Goal: Check status: Check status

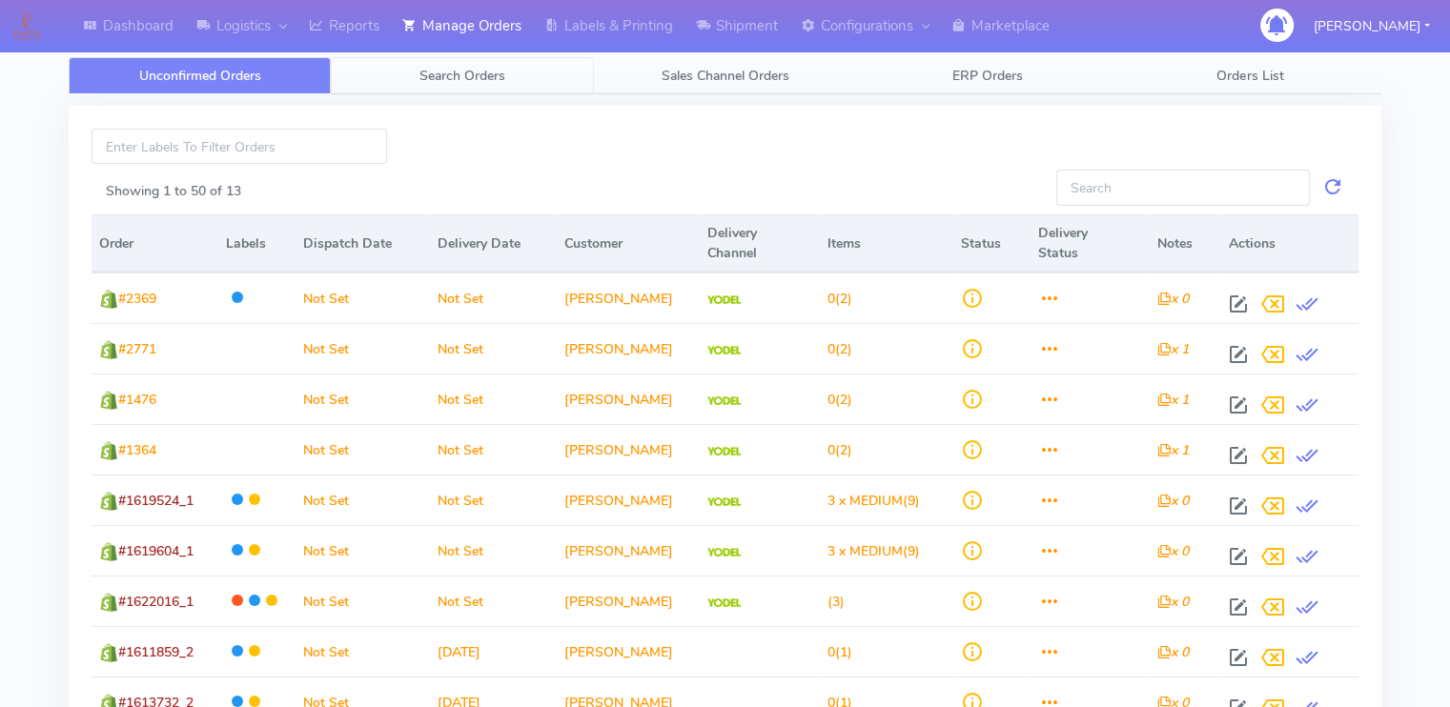
click at [416, 69] on link "Search Orders" at bounding box center [462, 75] width 262 height 37
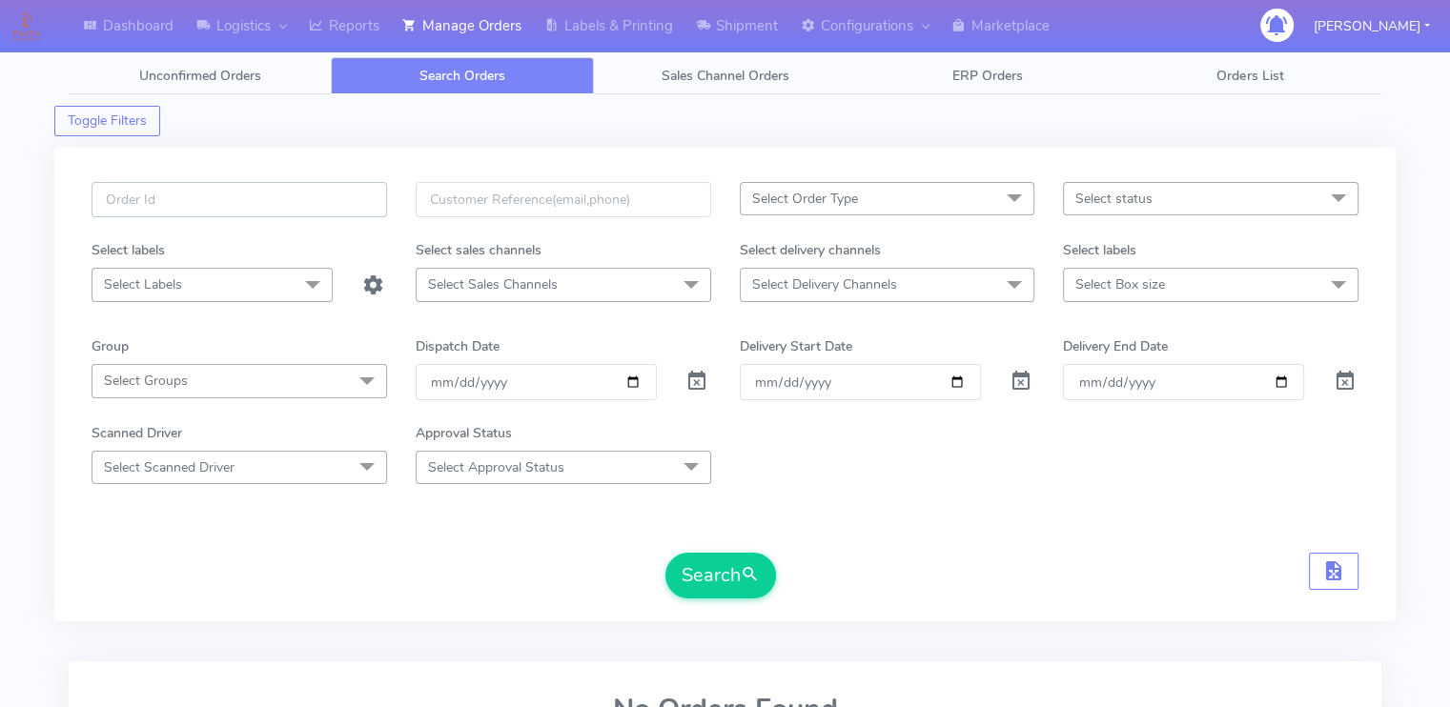
click at [371, 193] on input "text" at bounding box center [240, 199] width 296 height 35
paste input "1618866"
type input "1618866"
click at [693, 378] on span at bounding box center [696, 386] width 23 height 18
click at [710, 571] on button "Search" at bounding box center [720, 576] width 111 height 46
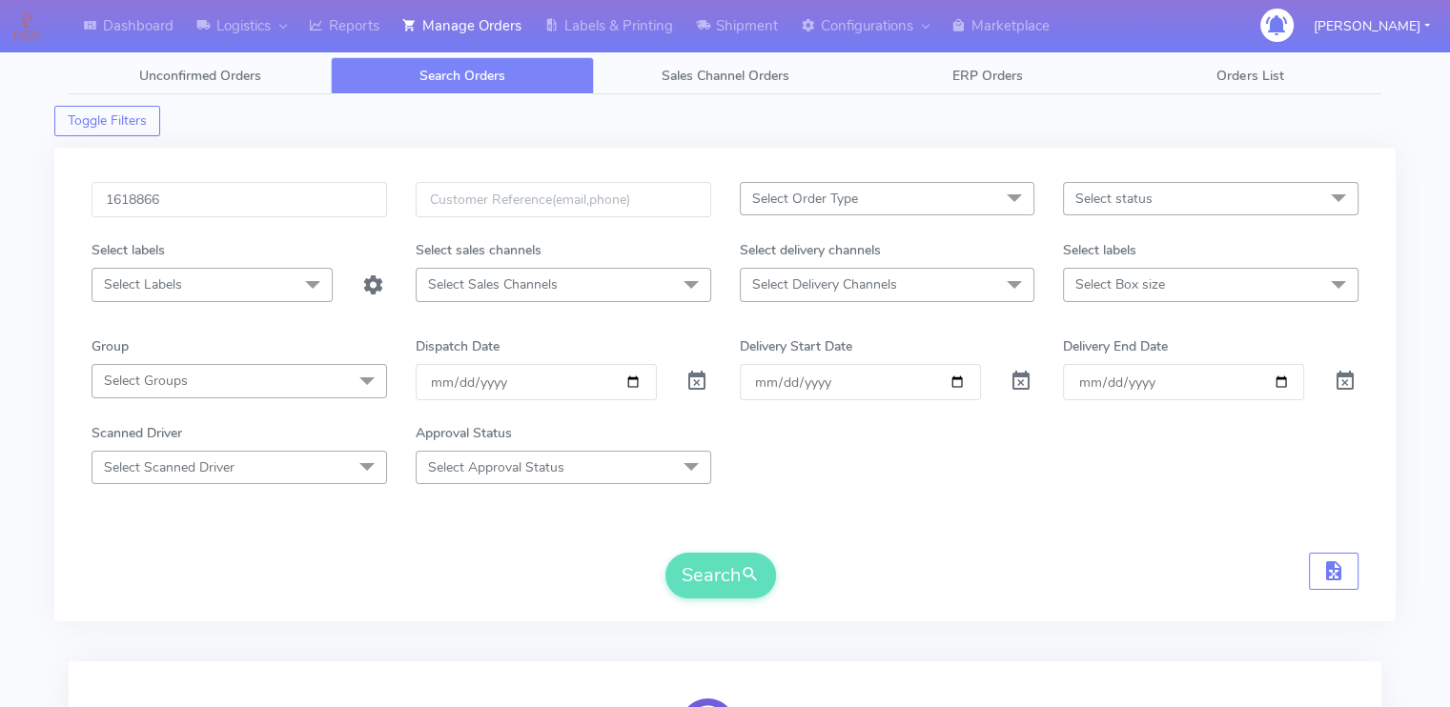
click at [935, 522] on form "1618866 Select Order Type Select All MEALS ATAVI One Off Pasta Club Gift Kit Ev…" at bounding box center [725, 390] width 1267 height 417
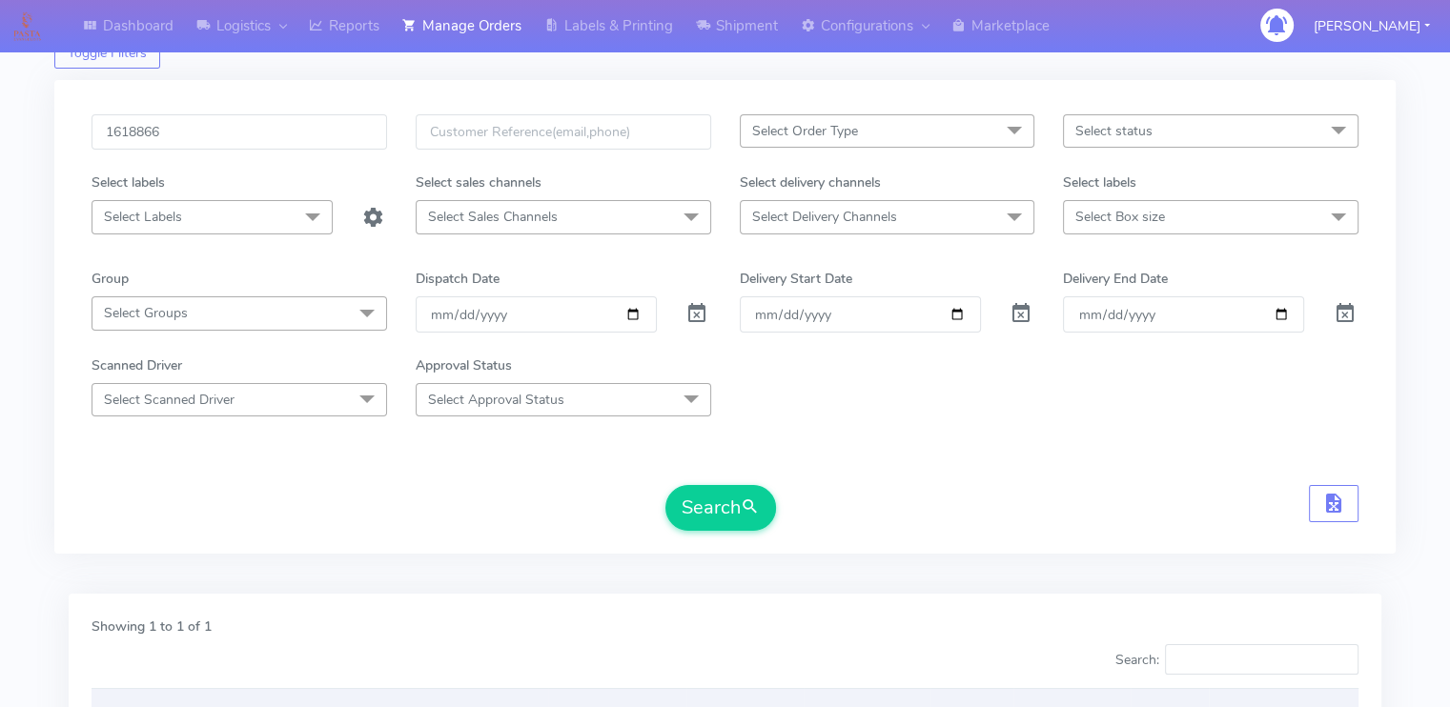
scroll to position [46, 0]
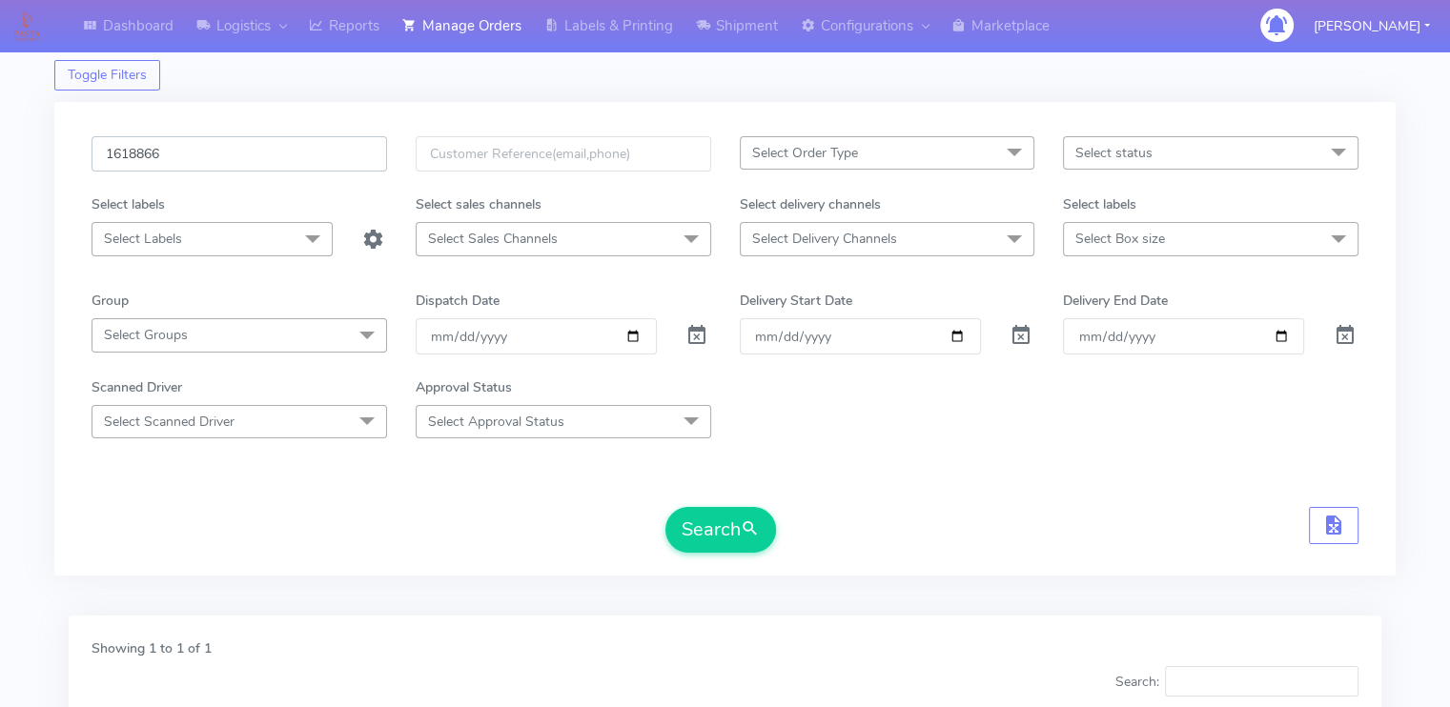
click at [238, 139] on input "1618866" at bounding box center [240, 153] width 296 height 35
paste input "22702"
type input "1622702"
click at [665, 507] on button "Search" at bounding box center [720, 530] width 111 height 46
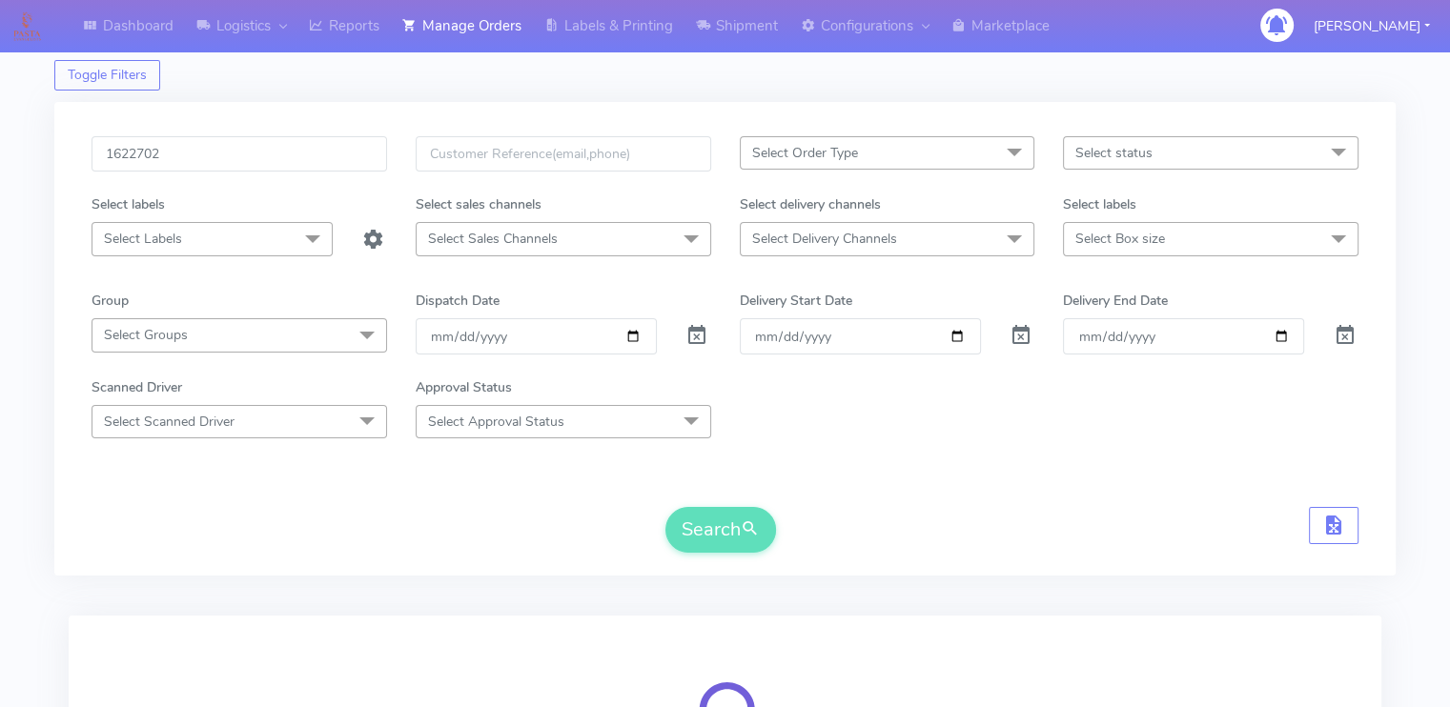
click at [313, 523] on div "Search" at bounding box center [725, 530] width 1267 height 46
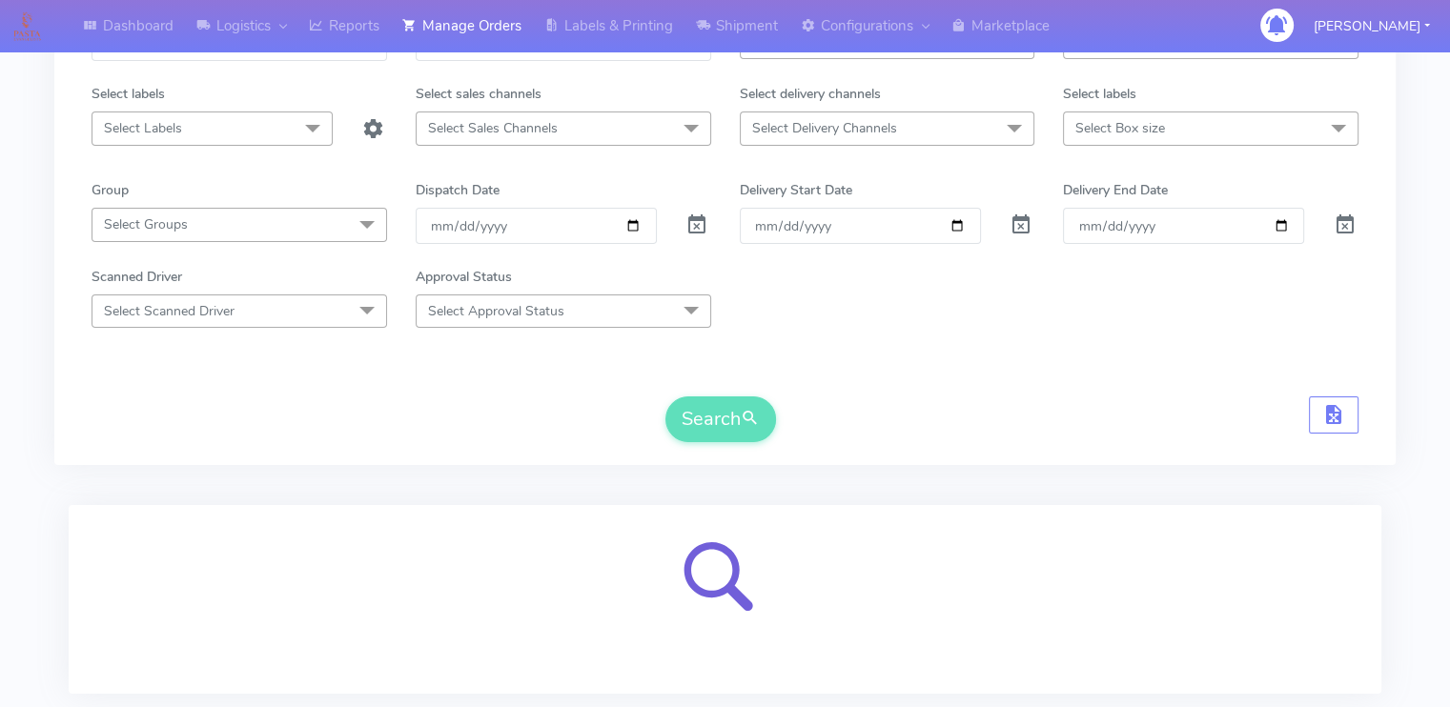
scroll to position [275, 0]
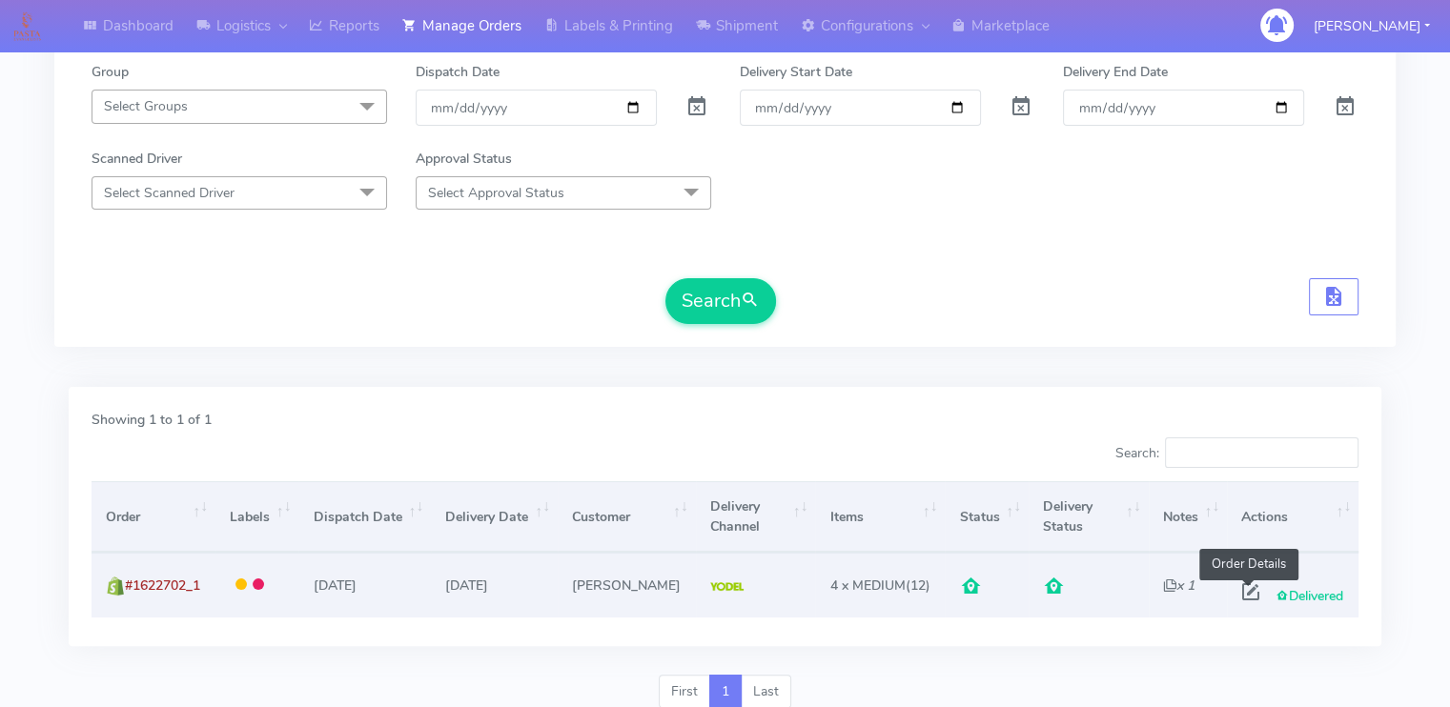
click at [1248, 588] on span at bounding box center [1251, 596] width 34 height 18
select select "5"
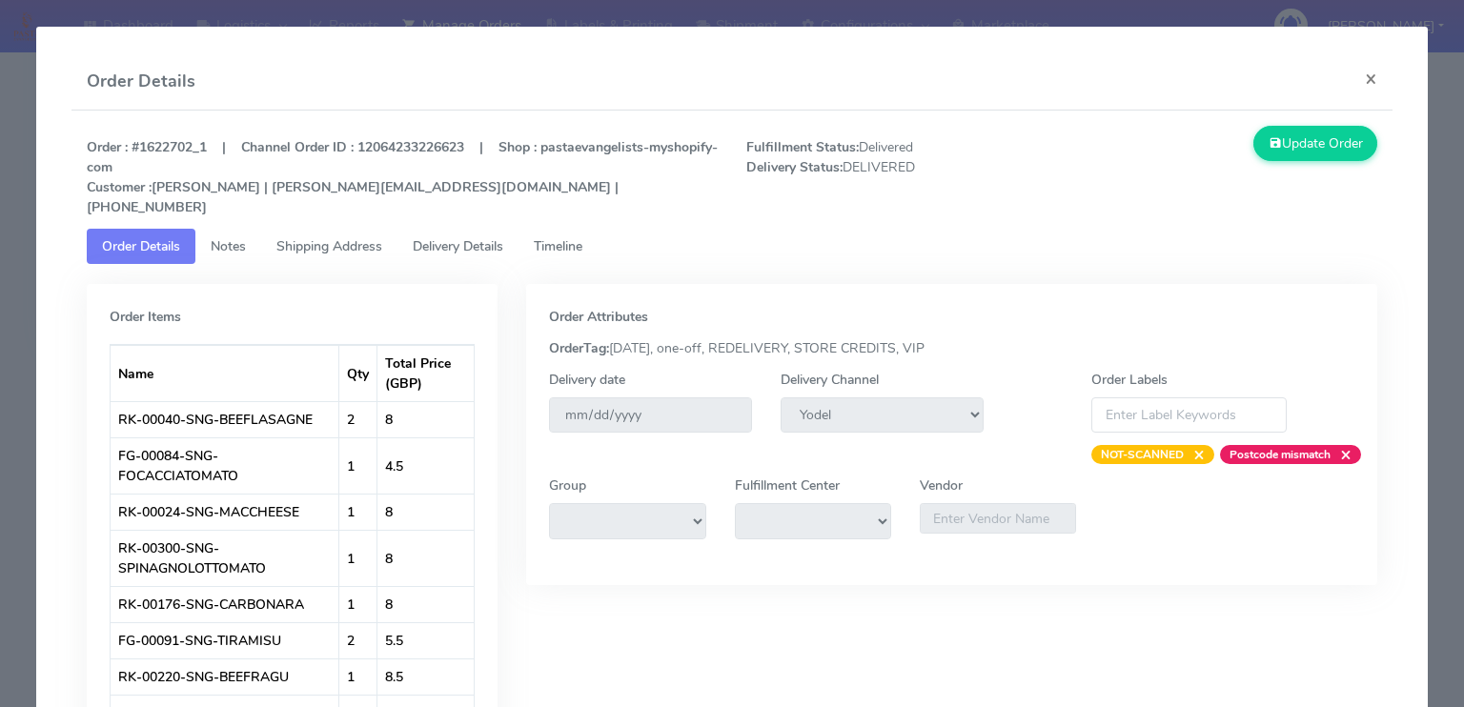
click at [476, 237] on span "Delivery Details" at bounding box center [458, 246] width 91 height 18
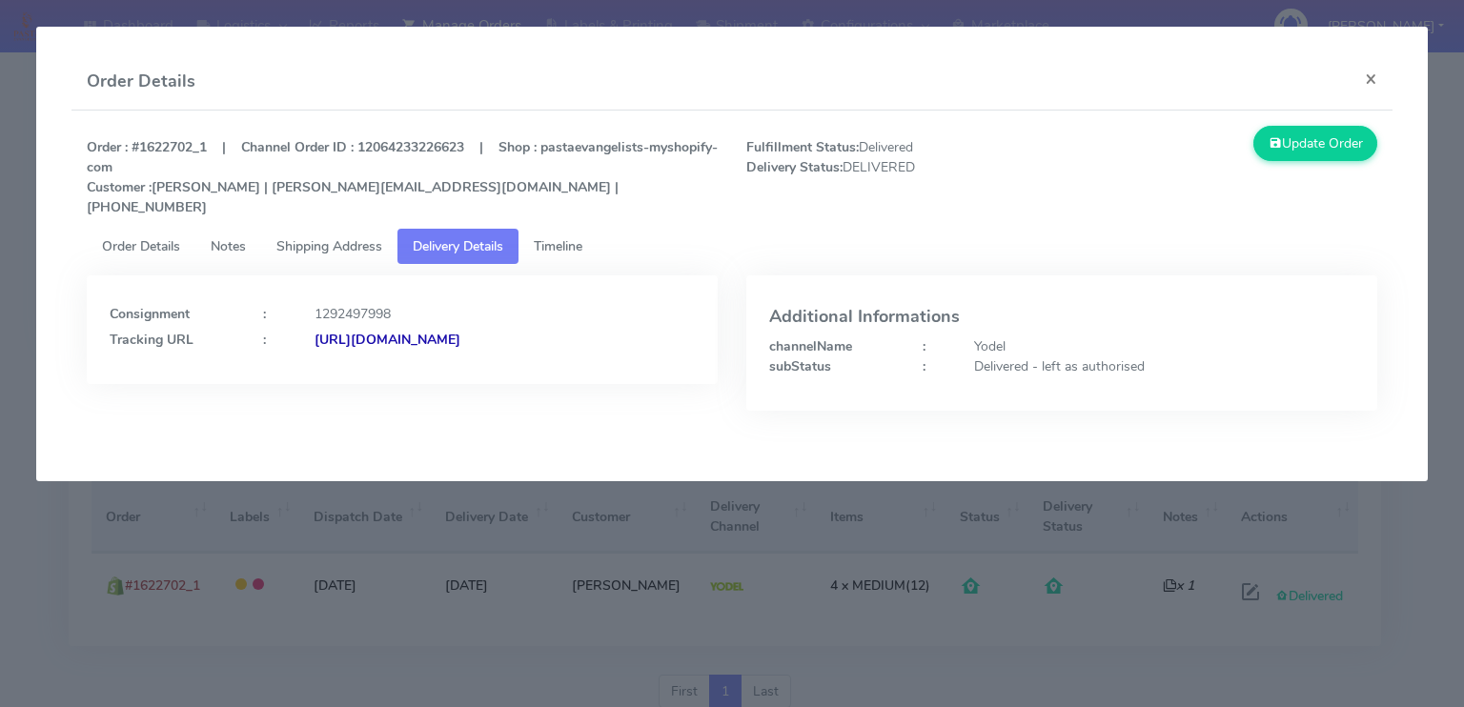
click at [335, 237] on span "Shipping Address" at bounding box center [329, 246] width 106 height 18
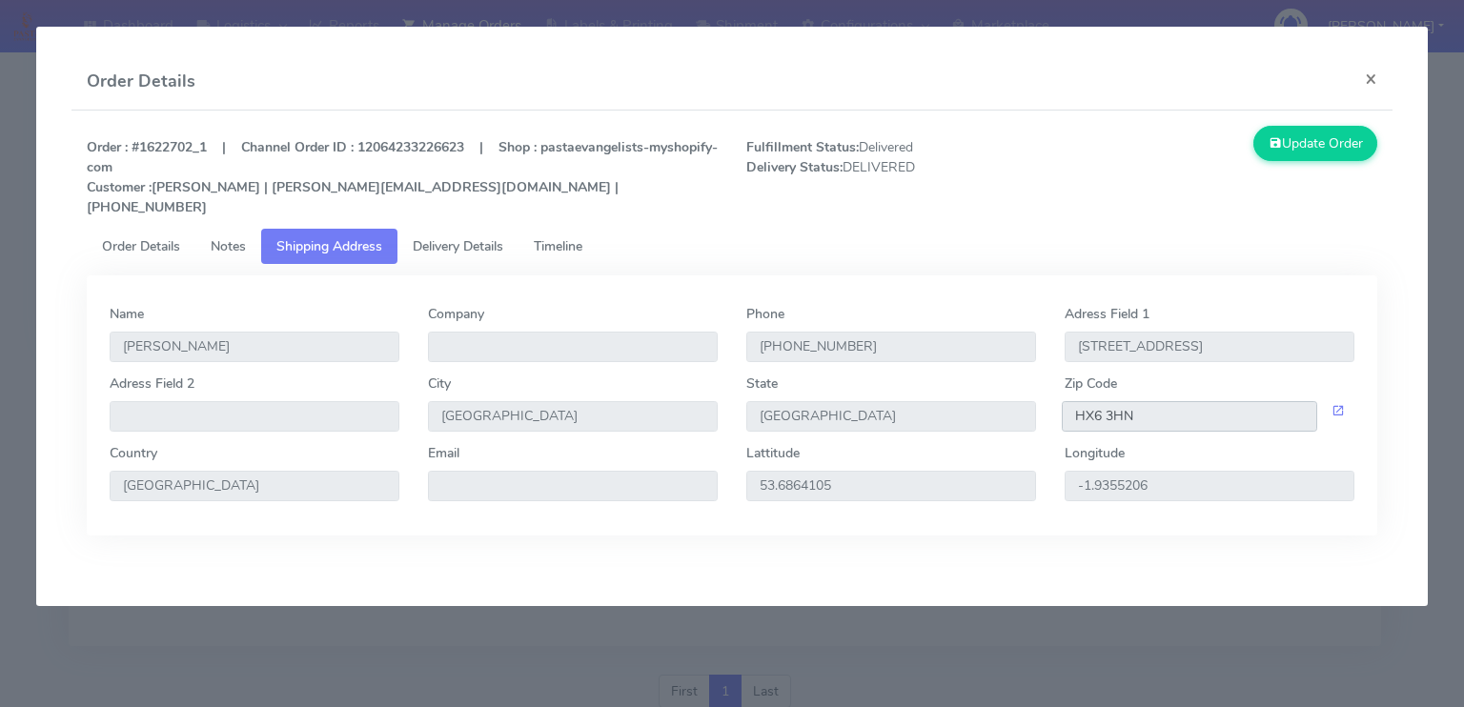
click at [1178, 401] on input "HX6 3HN" at bounding box center [1189, 416] width 255 height 31
click at [492, 237] on span "Delivery Details" at bounding box center [458, 246] width 91 height 18
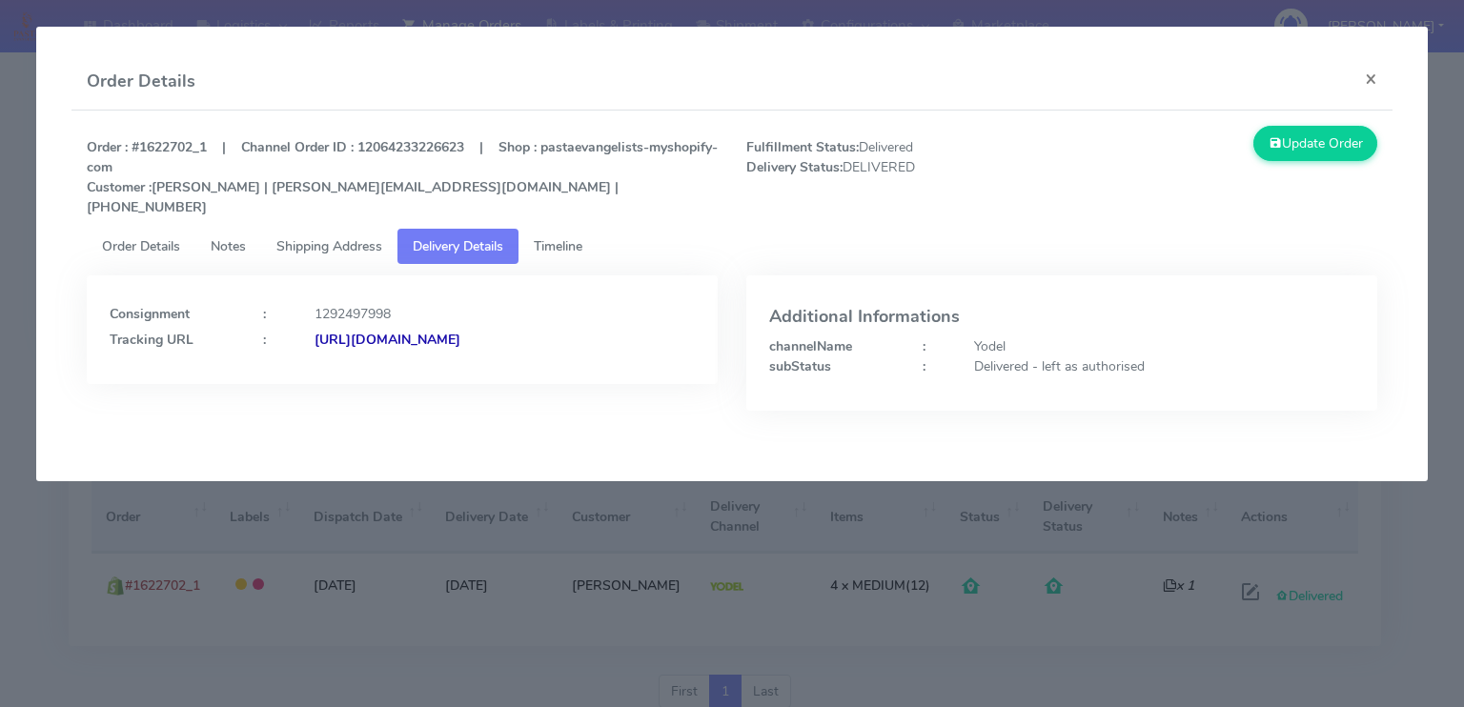
click at [460, 331] on strong "[URL][DOMAIN_NAME]" at bounding box center [388, 340] width 146 height 18
click at [1357, 71] on button "×" at bounding box center [1371, 78] width 43 height 51
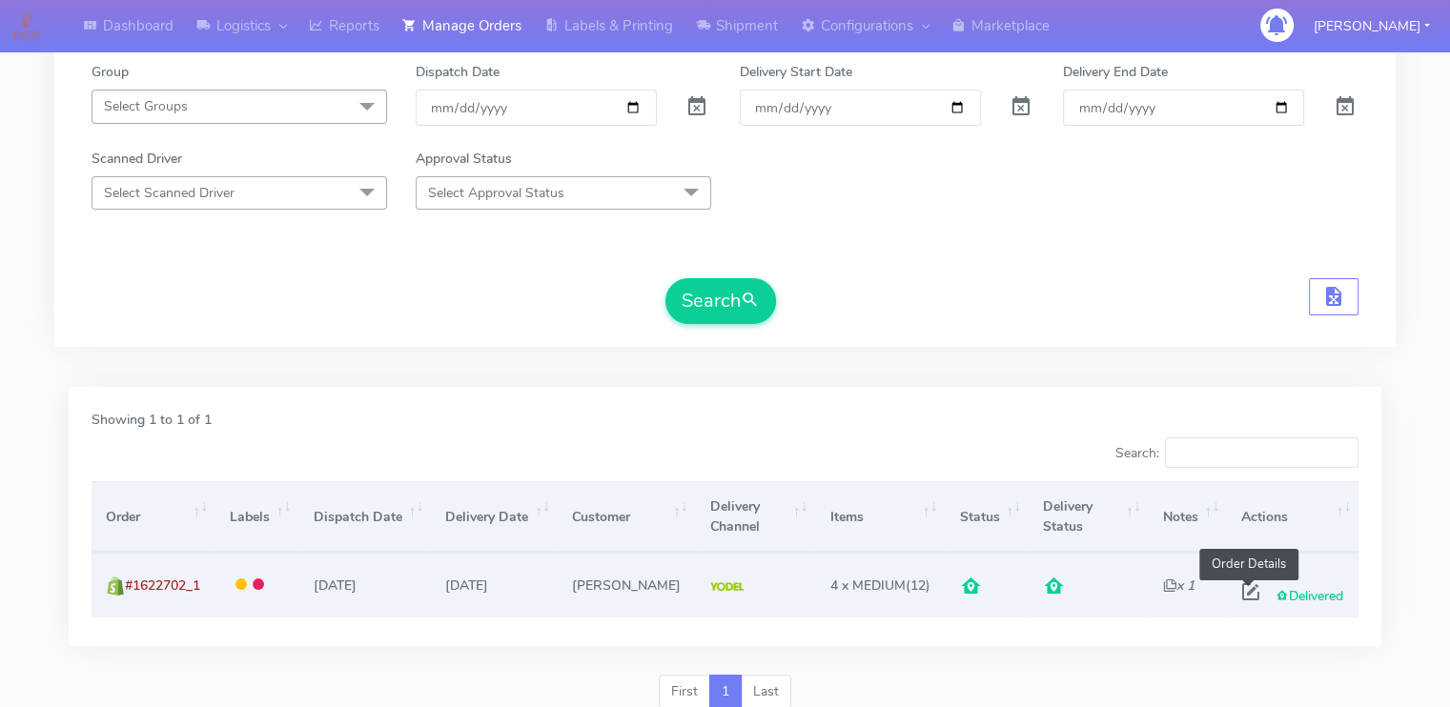
click at [1250, 594] on span at bounding box center [1251, 596] width 34 height 18
select select "5"
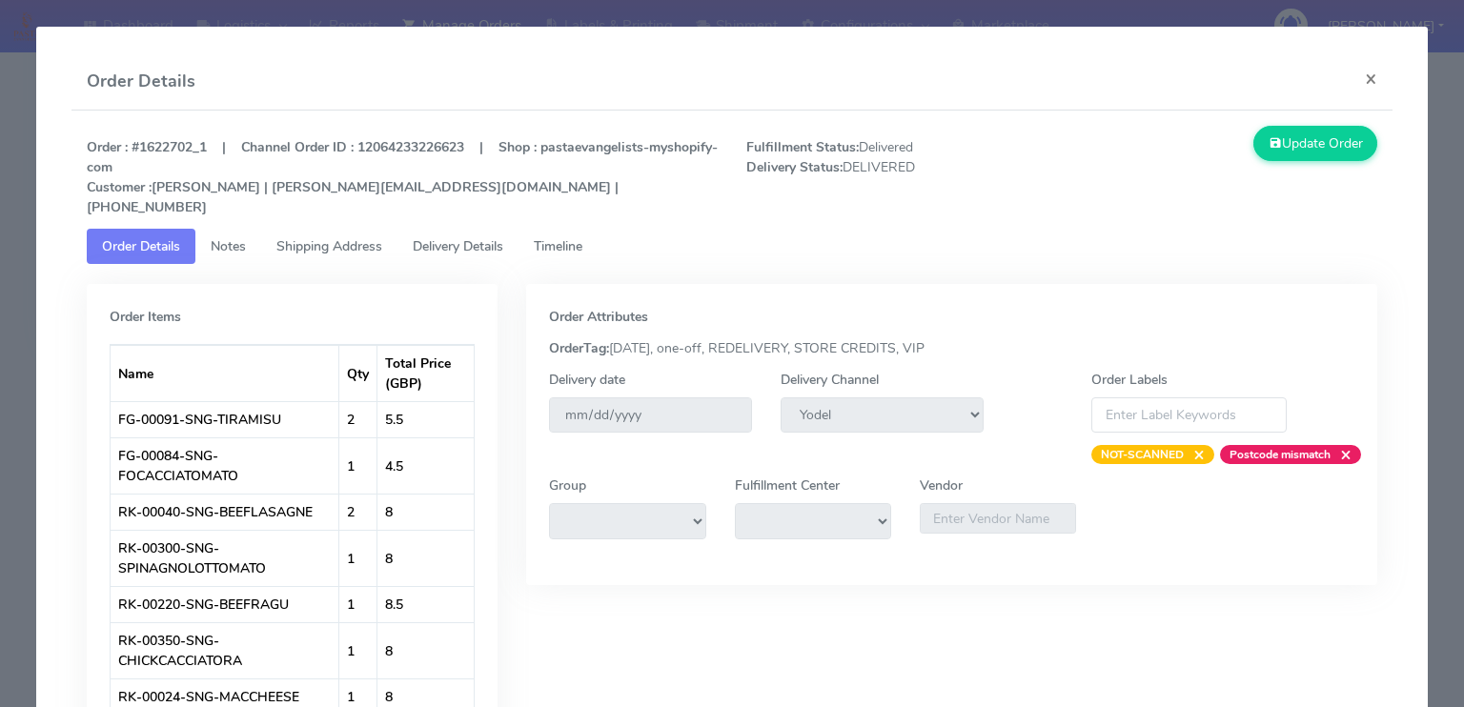
click at [480, 237] on span "Delivery Details" at bounding box center [458, 246] width 91 height 18
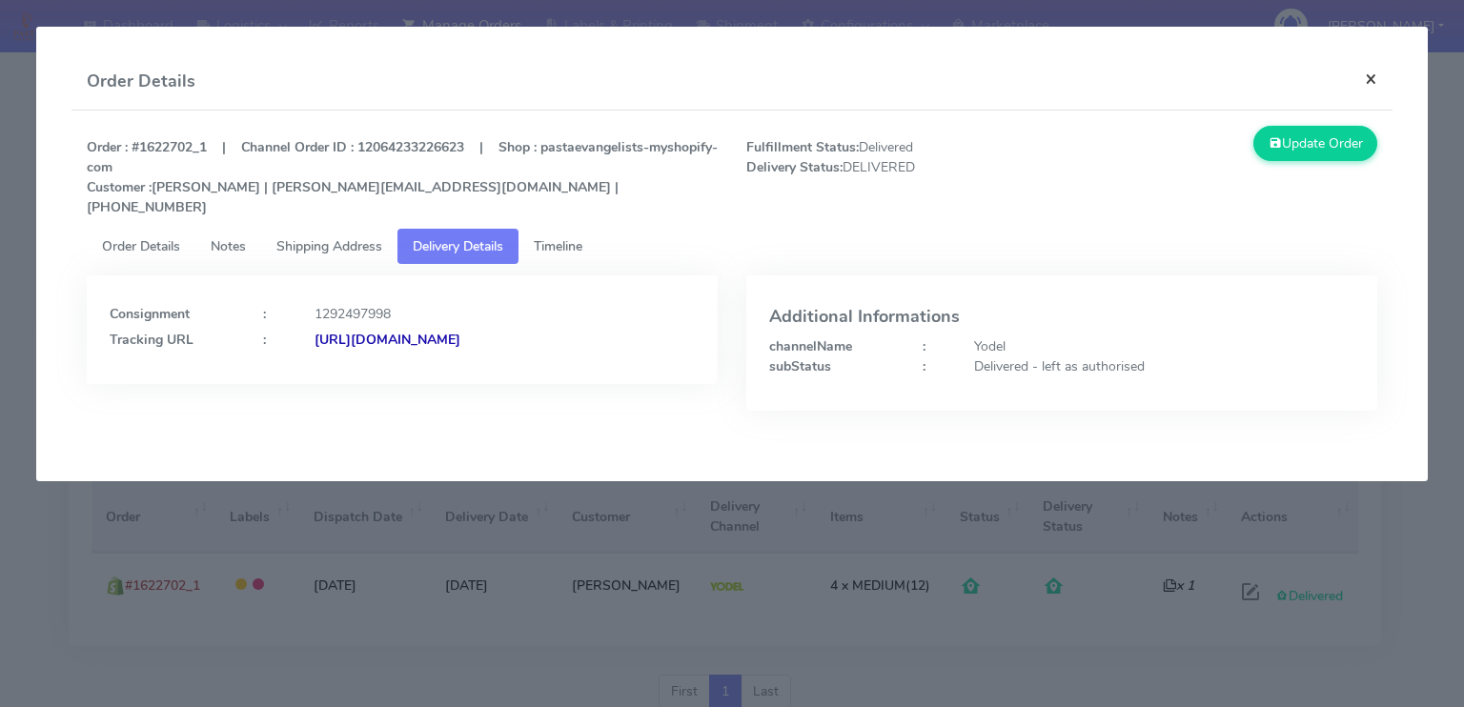
click at [1373, 77] on button "×" at bounding box center [1371, 78] width 43 height 51
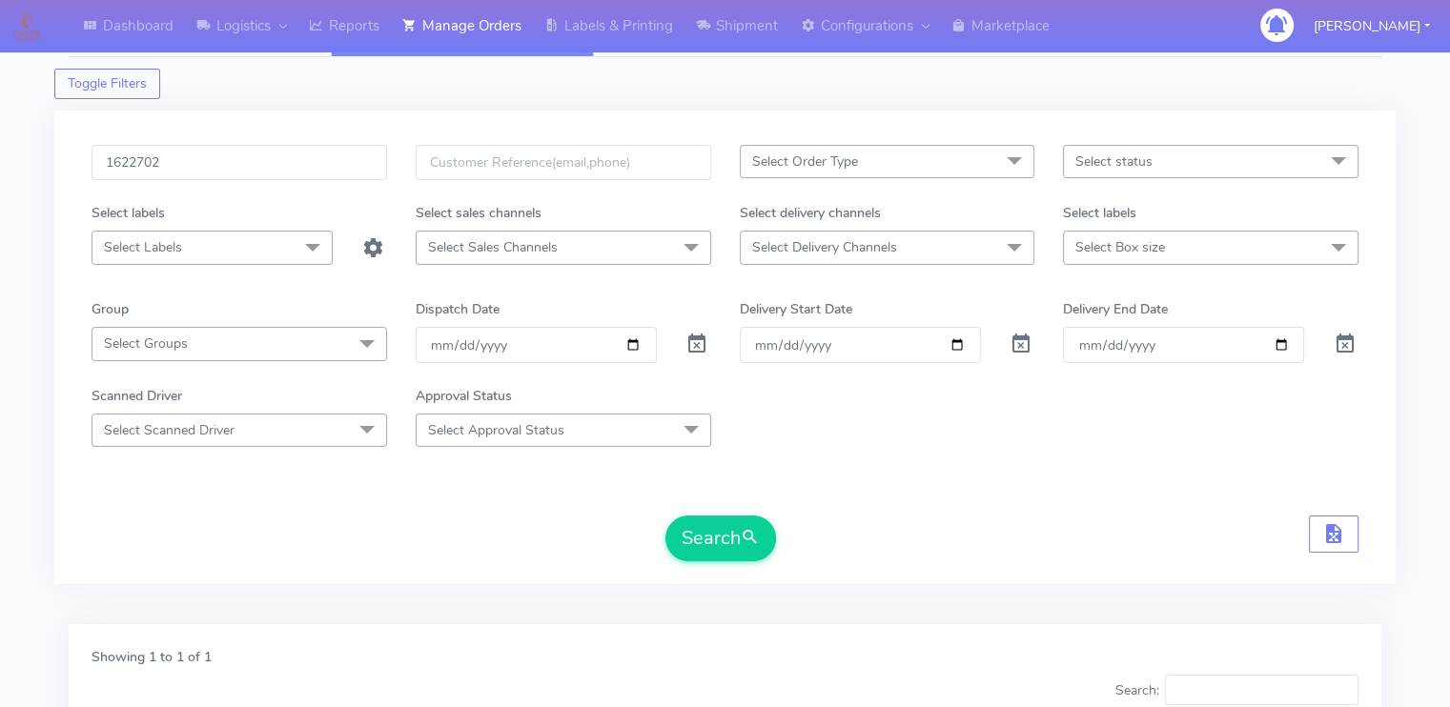
scroll to position [8, 0]
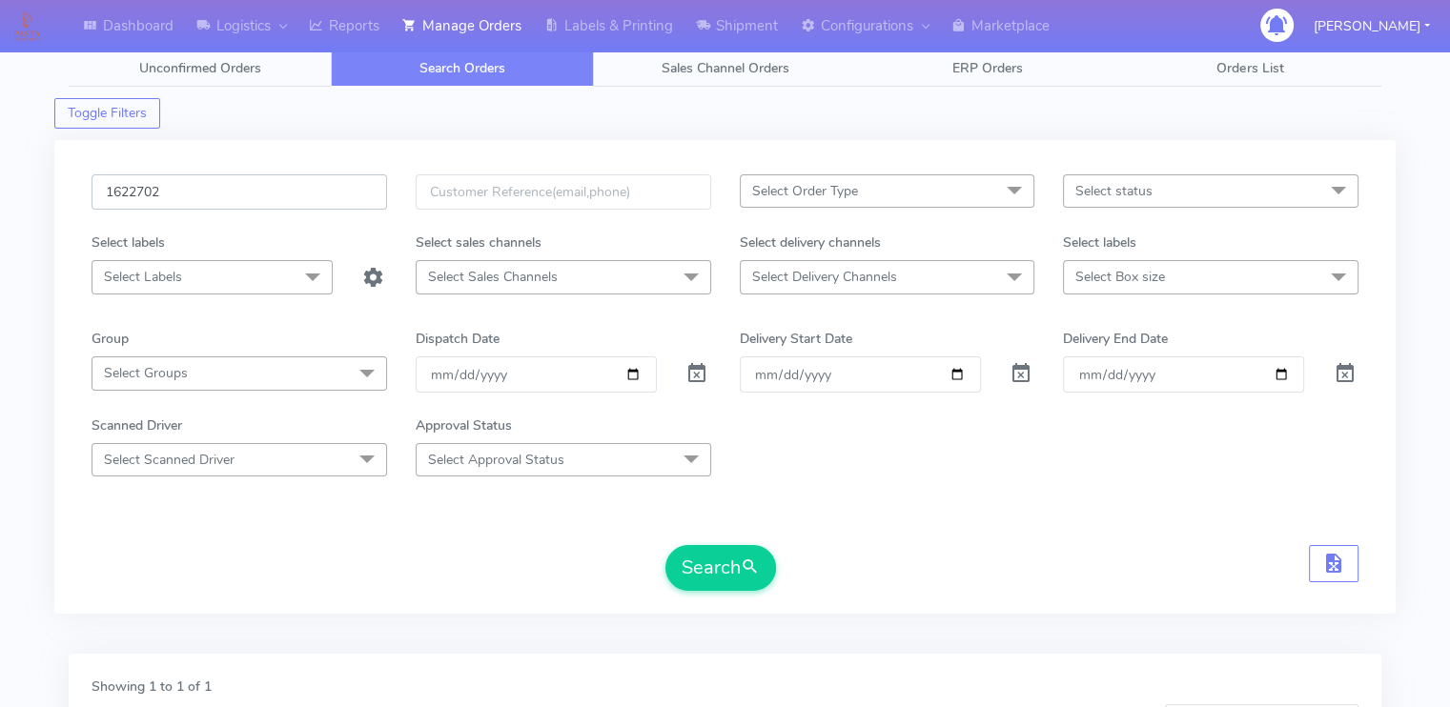
click at [301, 194] on input "1622702" at bounding box center [240, 191] width 296 height 35
paste input "1399"
type input "1621399"
click at [665, 545] on button "Search" at bounding box center [720, 568] width 111 height 46
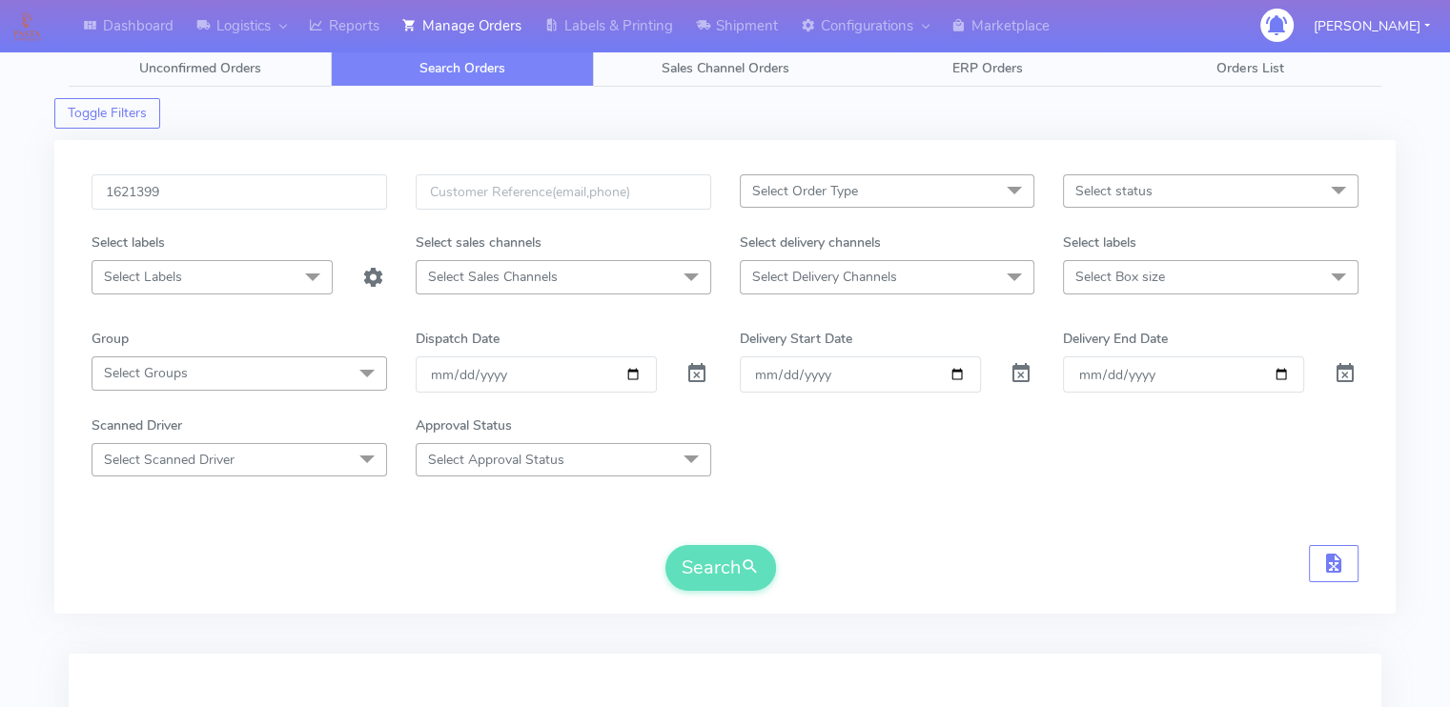
click at [320, 529] on form "1621399 Select Order Type Select All MEALS ATAVI One Off Pasta Club Gift Kit Ev…" at bounding box center [725, 382] width 1267 height 417
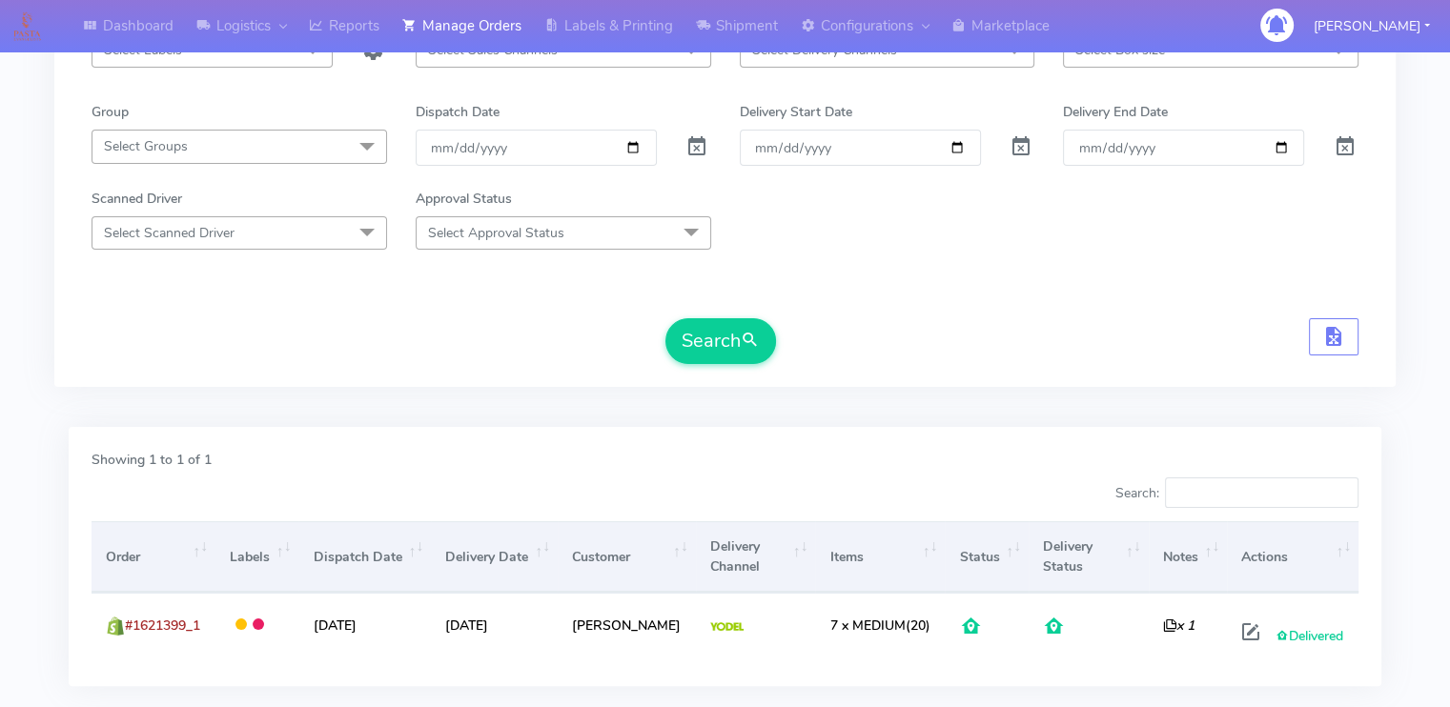
scroll to position [234, 0]
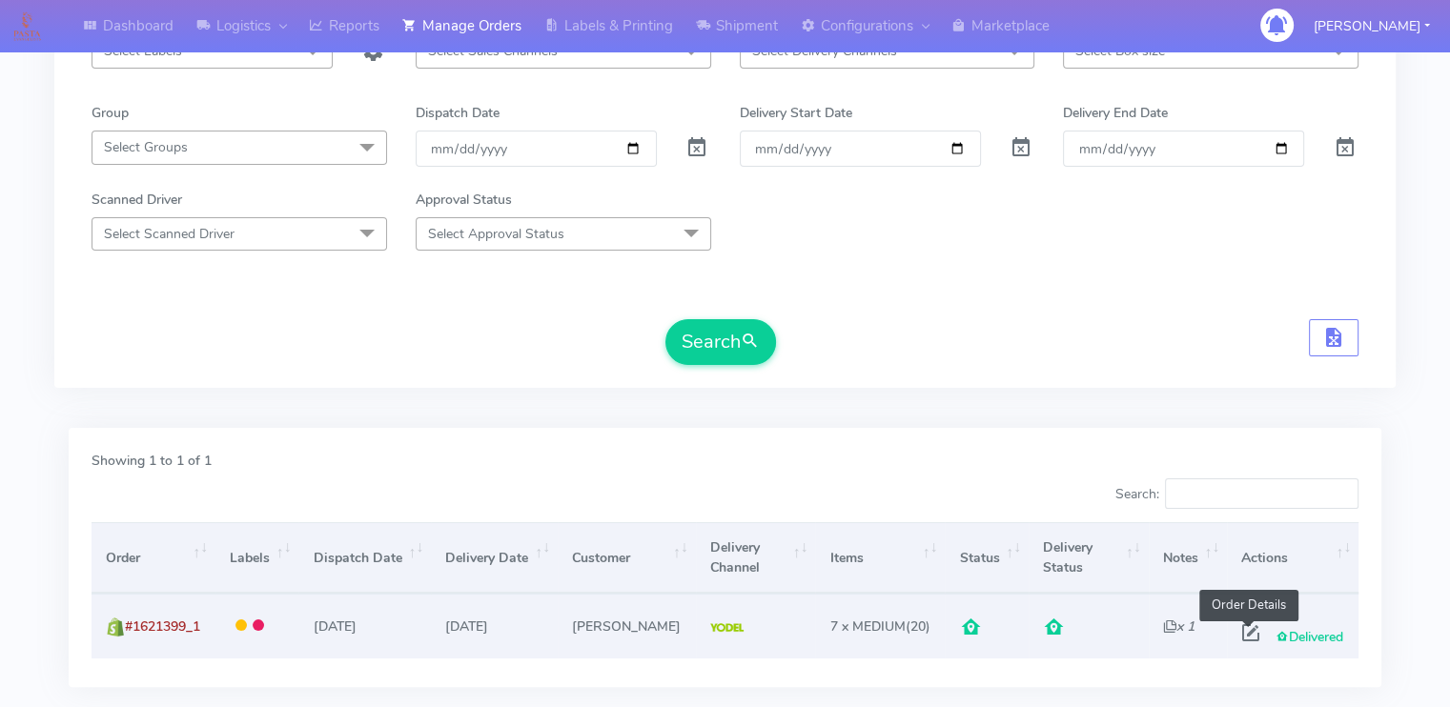
click at [1247, 628] on span at bounding box center [1251, 637] width 34 height 18
select select "5"
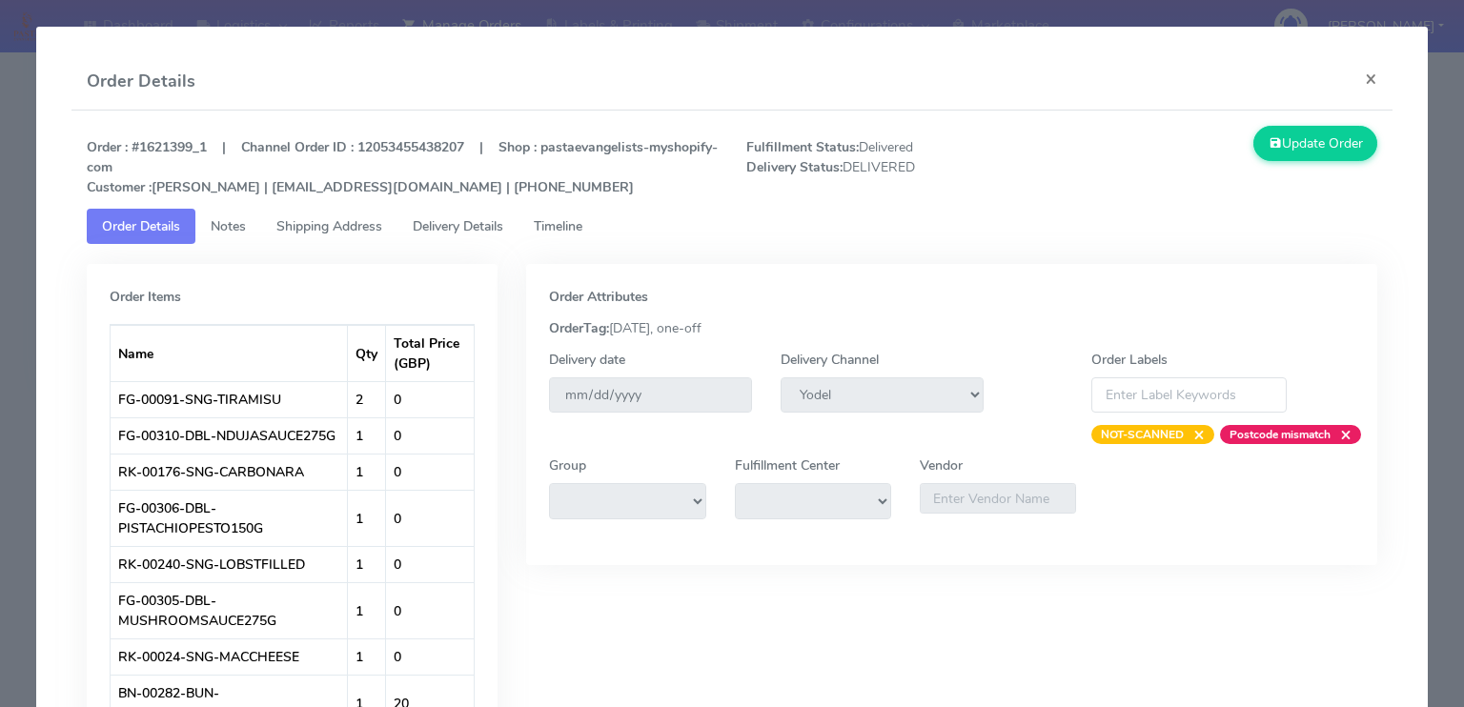
click at [442, 232] on span "Delivery Details" at bounding box center [458, 226] width 91 height 18
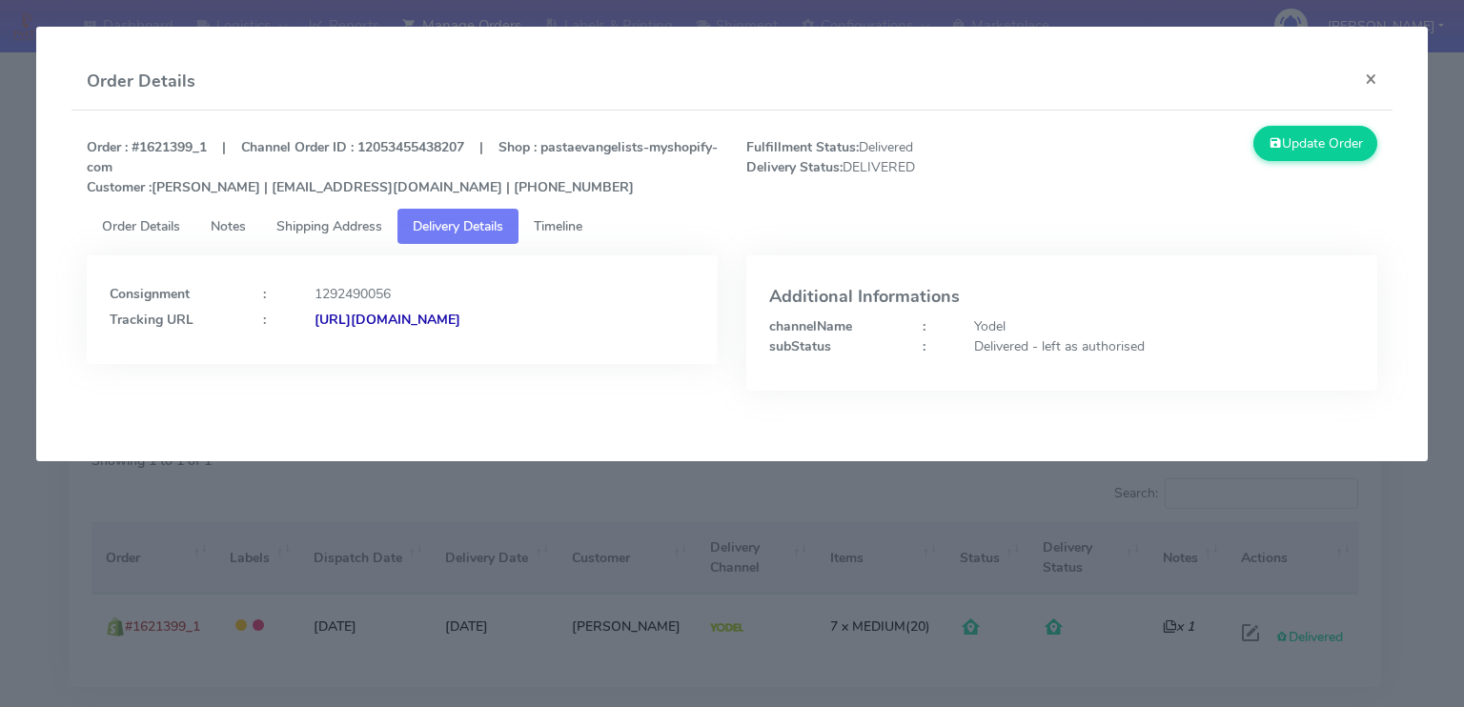
click at [343, 218] on span "Shipping Address" at bounding box center [329, 226] width 106 height 18
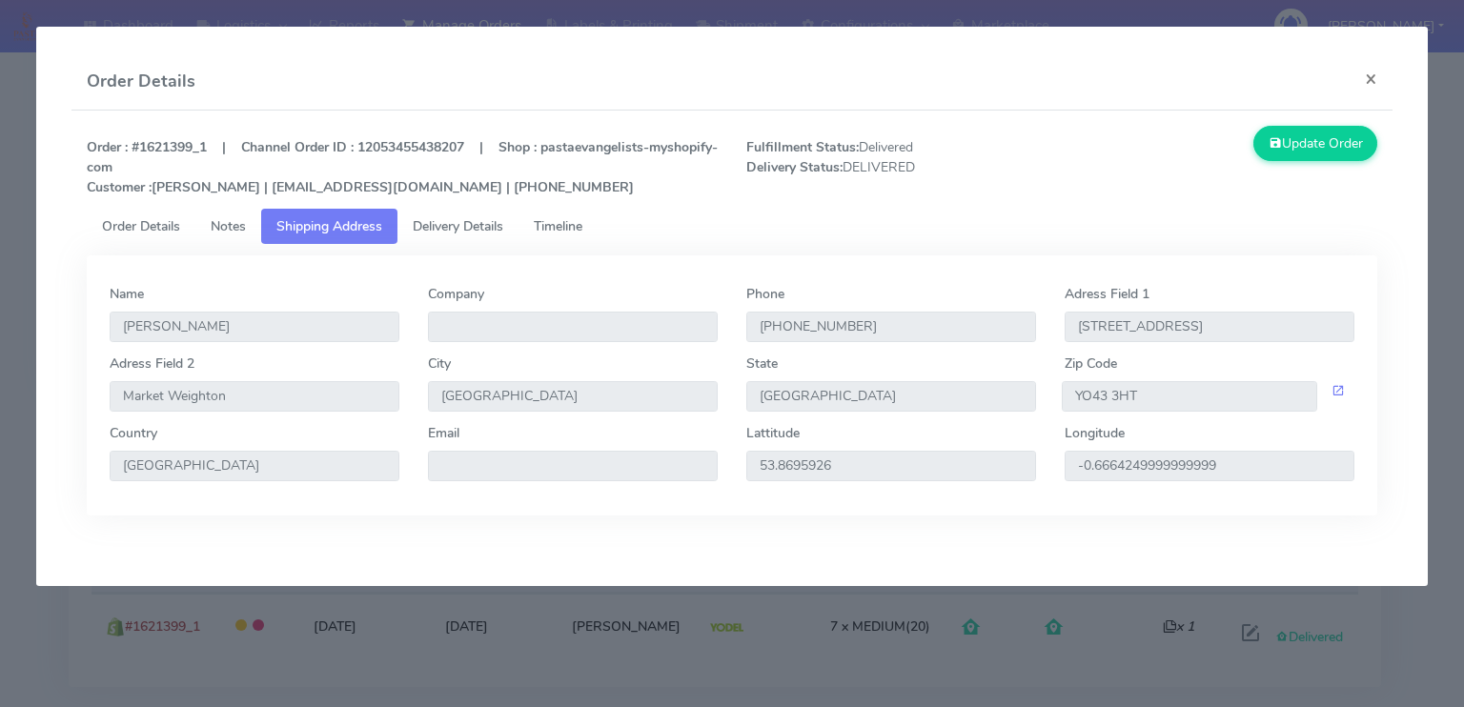
click at [1209, 413] on div "Zip Code YO43 3HT" at bounding box center [1210, 389] width 318 height 70
click at [1186, 398] on input "YO43 3HT" at bounding box center [1189, 396] width 255 height 31
click at [479, 220] on span "Delivery Details" at bounding box center [458, 226] width 91 height 18
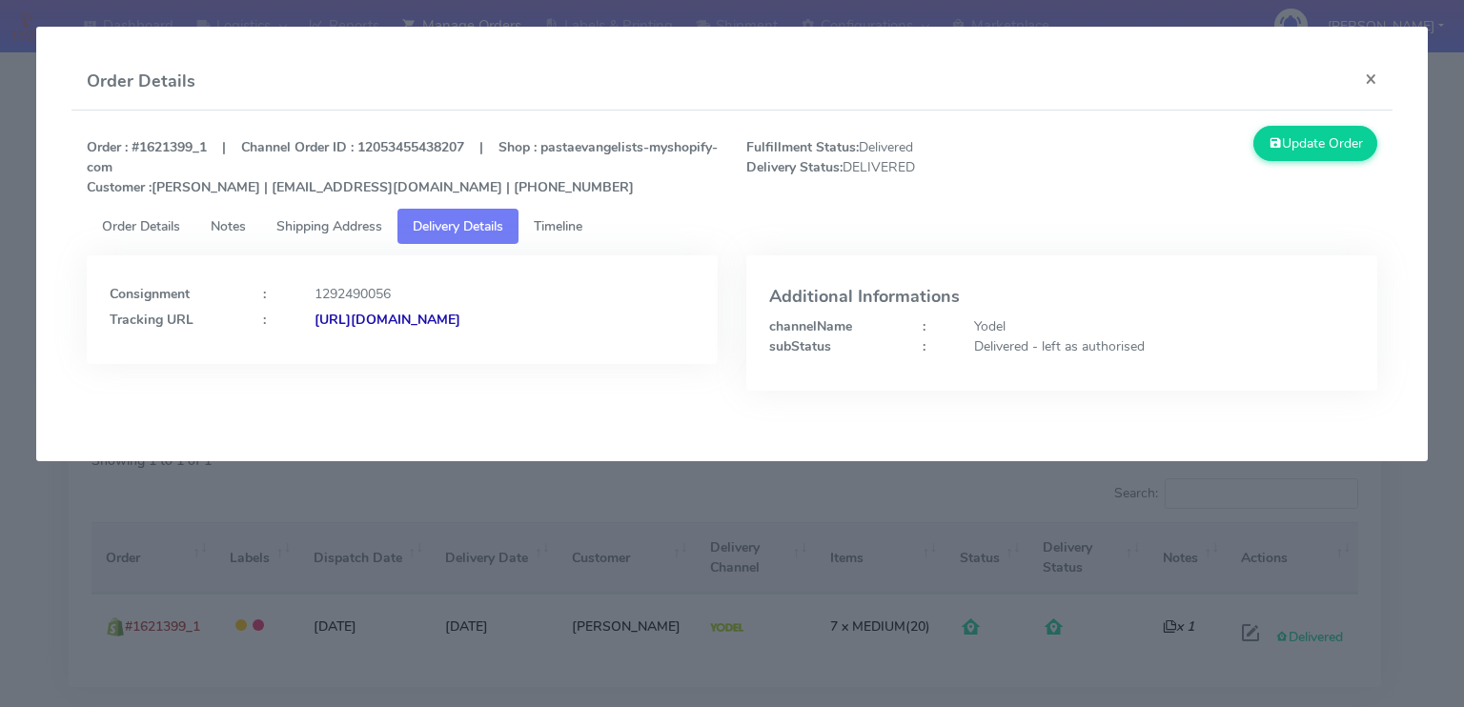
click at [460, 319] on strong "[URL][DOMAIN_NAME]" at bounding box center [388, 320] width 146 height 18
click at [1373, 88] on button "×" at bounding box center [1371, 78] width 43 height 51
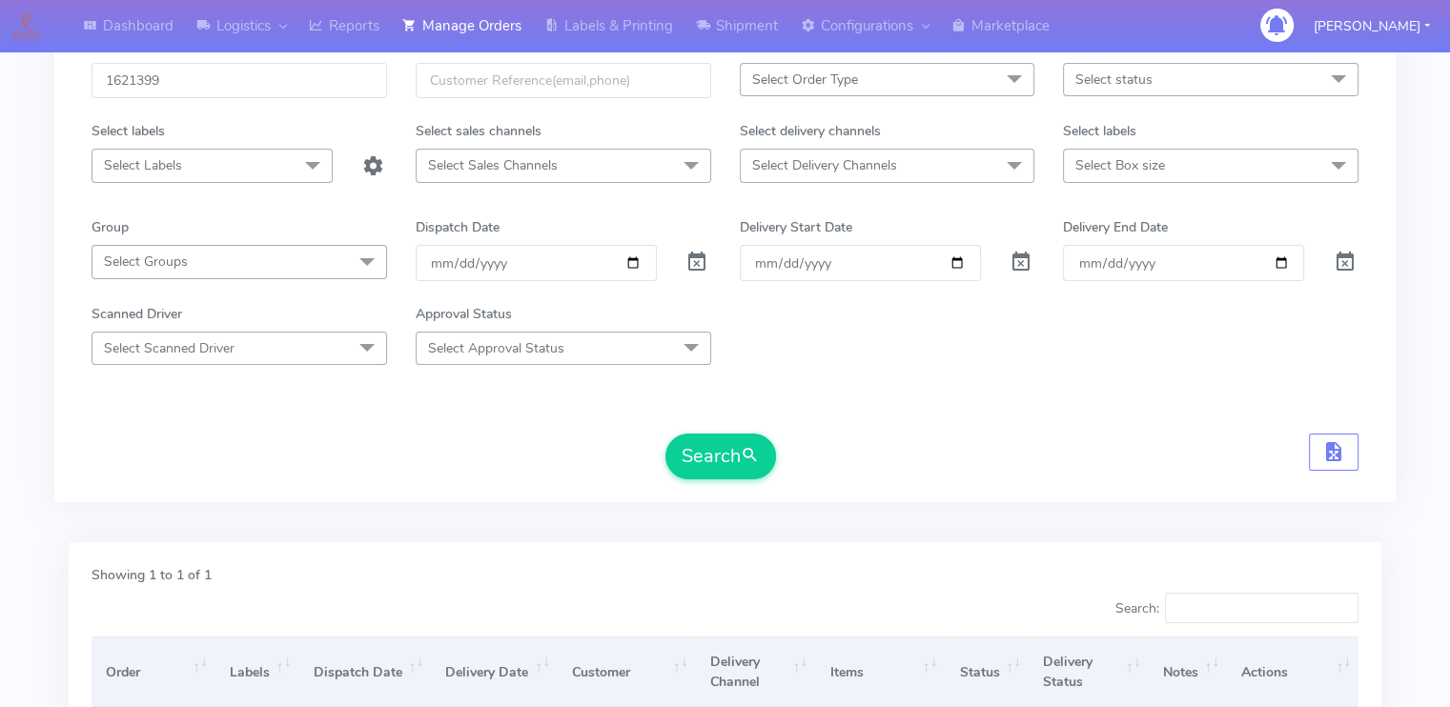
scroll to position [0, 0]
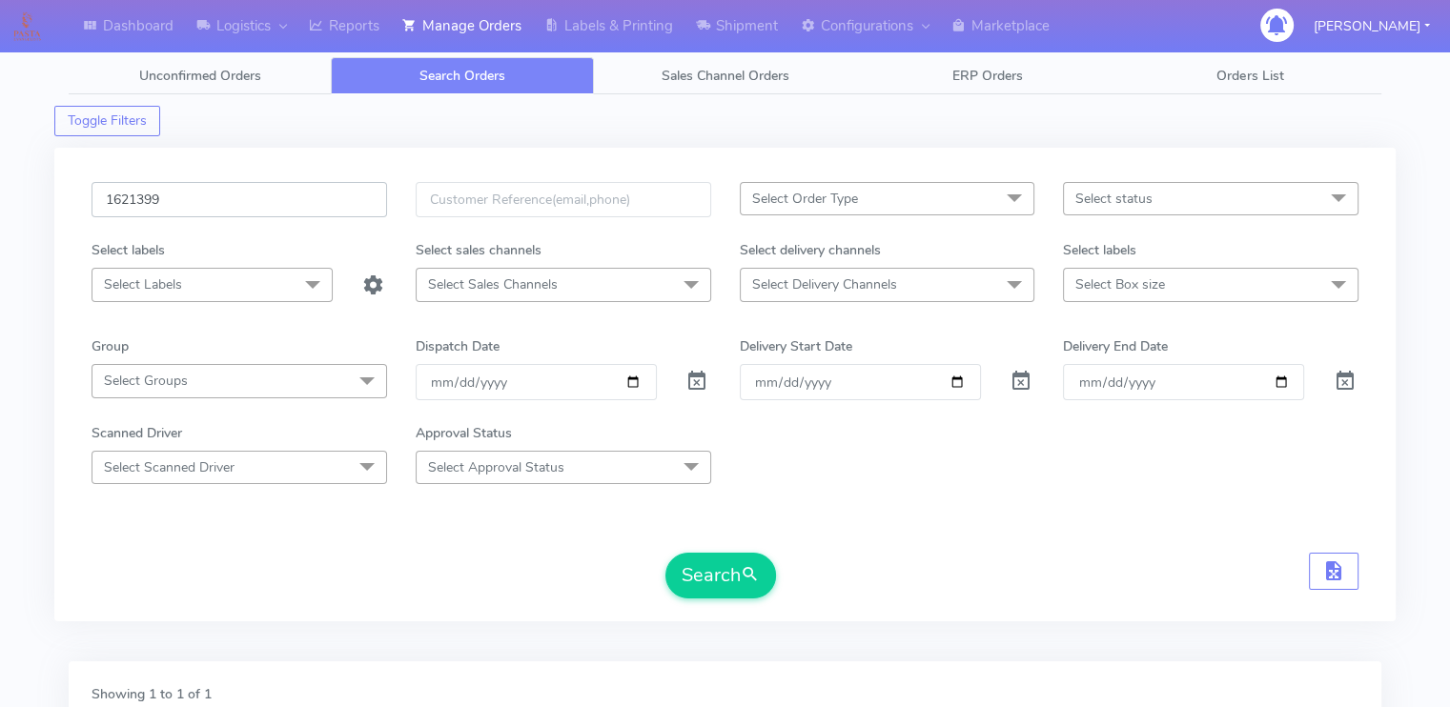
click at [176, 191] on input "1621399" at bounding box center [240, 199] width 296 height 35
paste input "0599"
click at [665, 553] on button "Search" at bounding box center [720, 576] width 111 height 46
click at [233, 208] on input "1620599" at bounding box center [240, 199] width 296 height 35
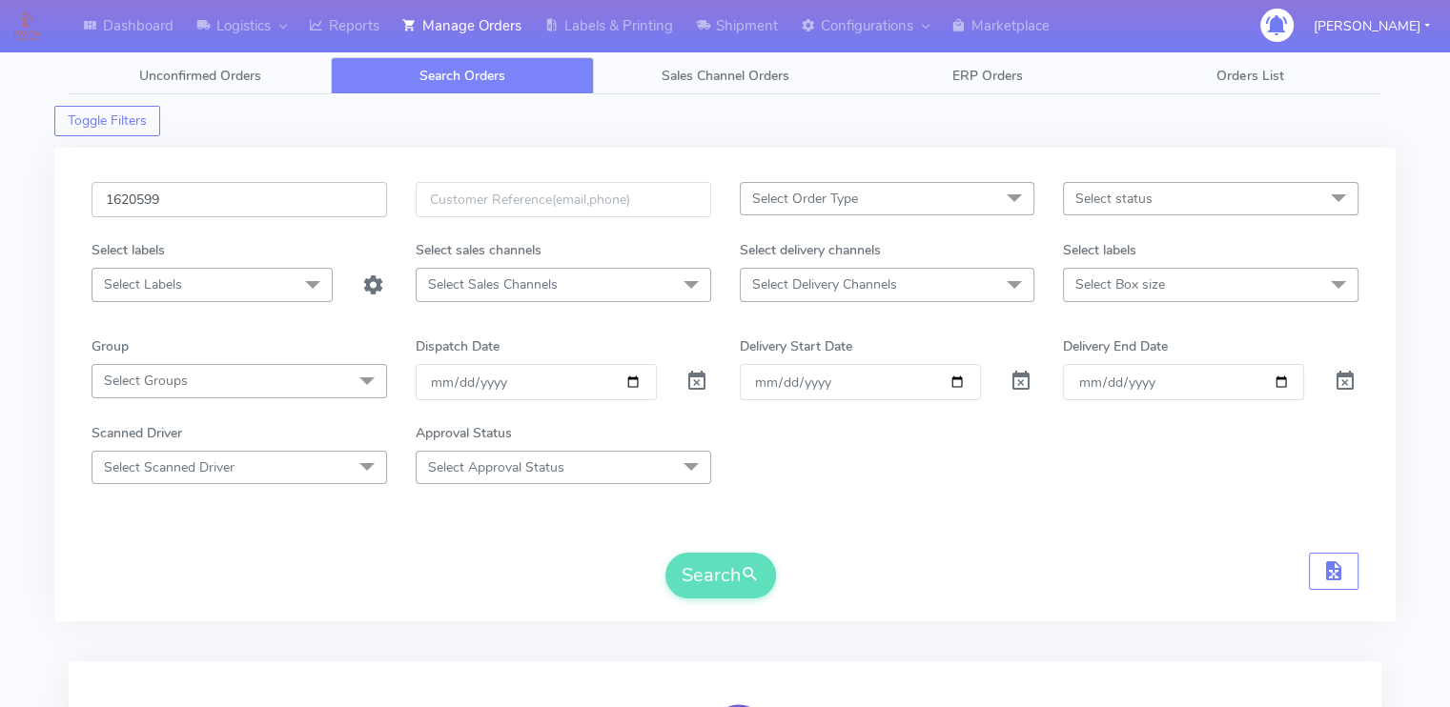
type input "1620599"
click at [335, 559] on div "Search" at bounding box center [725, 576] width 1267 height 46
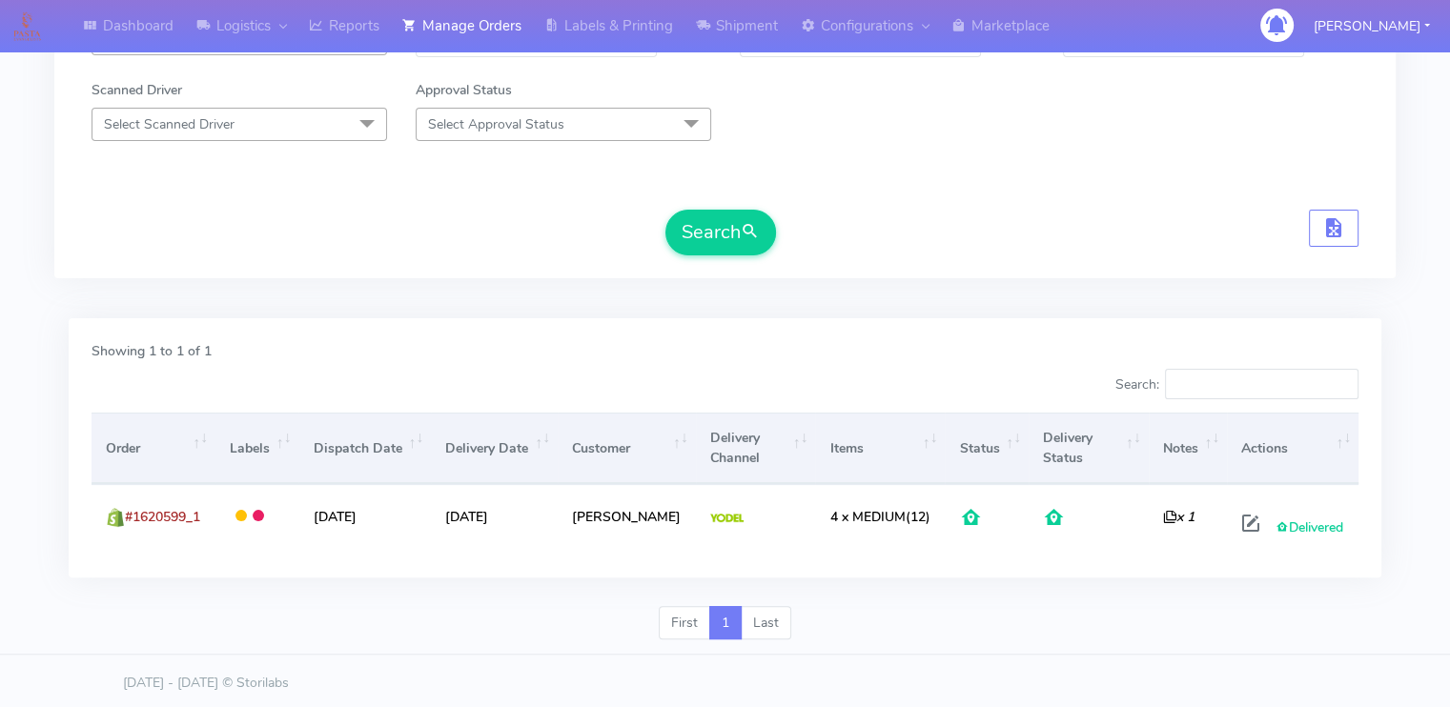
scroll to position [345, 0]
